Goal: Check status

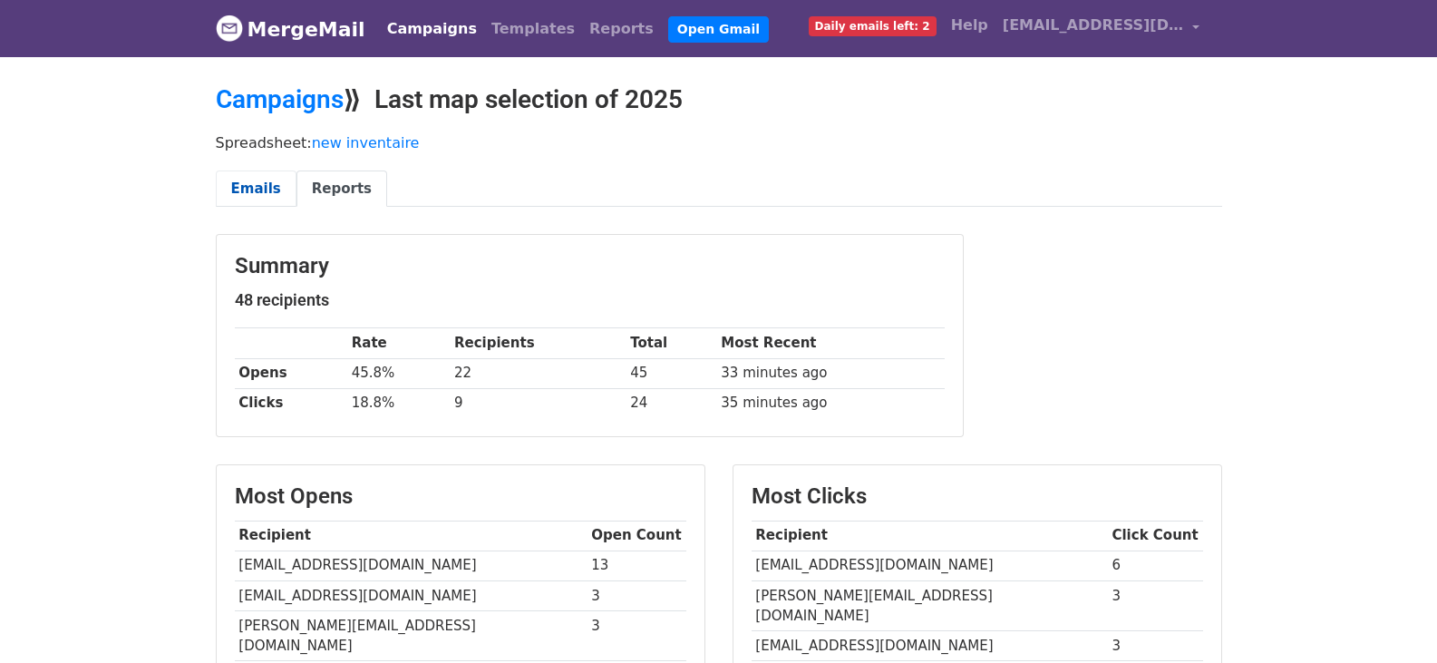
click at [260, 190] on link "Emails" at bounding box center [256, 188] width 81 height 37
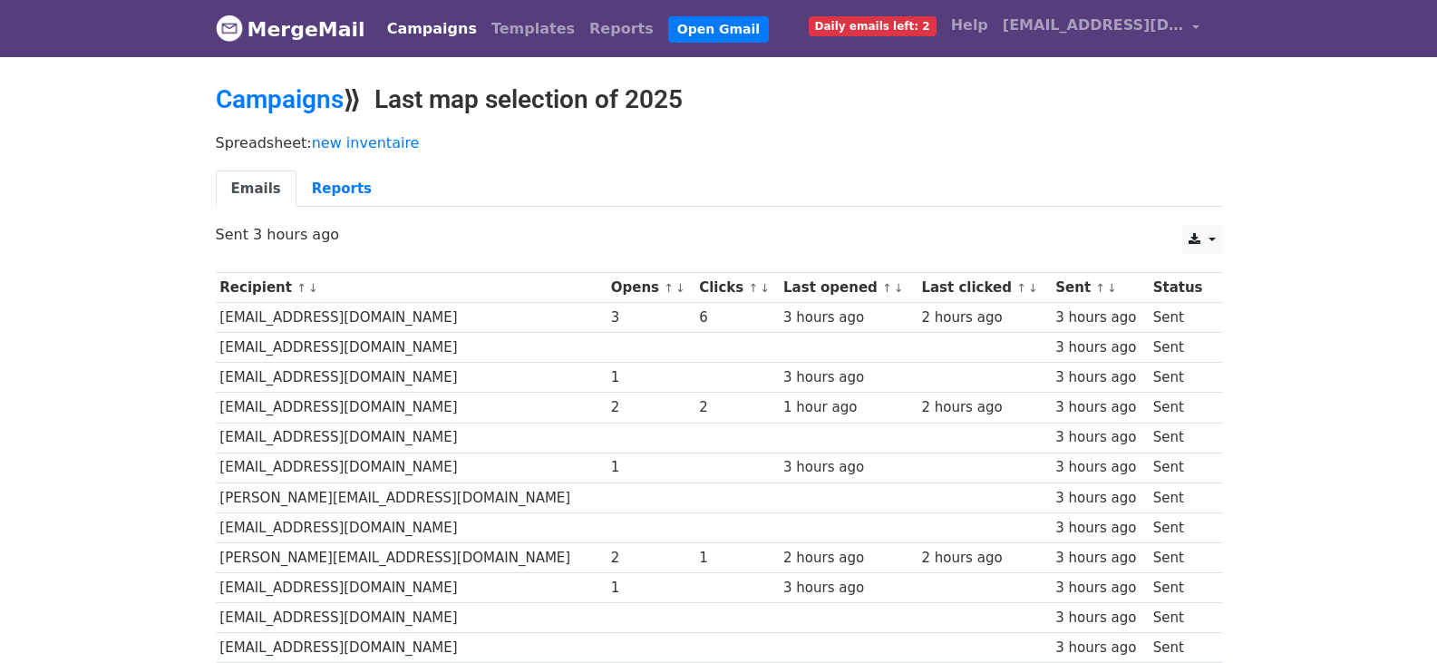
click at [717, 290] on th "Clicks ↑ ↓" at bounding box center [737, 288] width 84 height 30
click at [760, 290] on link "↓" at bounding box center [765, 288] width 10 height 14
